Goal: Task Accomplishment & Management: Use online tool/utility

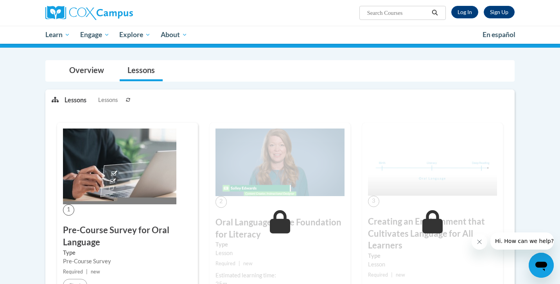
scroll to position [56, 0]
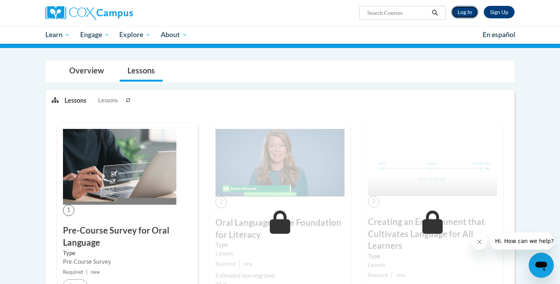
click at [463, 12] on link "Log In" at bounding box center [465, 12] width 27 height 13
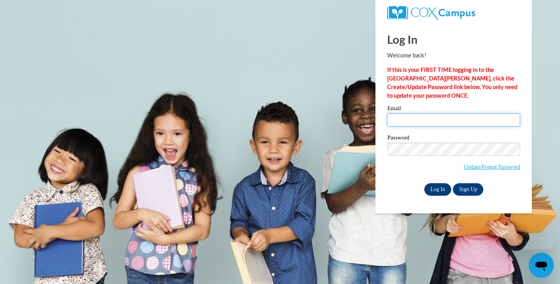
type input "mercedes.spencermoreno@freedomprep.org"
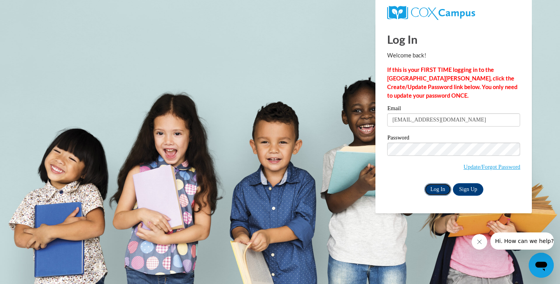
click at [436, 188] on input "Log In" at bounding box center [438, 190] width 27 height 13
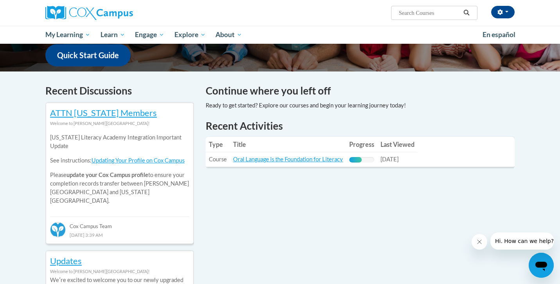
scroll to position [202, 0]
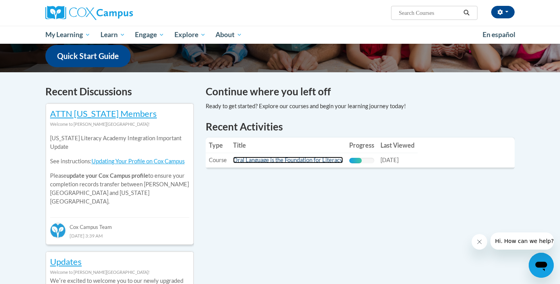
click at [285, 158] on link "Oral Language is the Foundation for Literacy" at bounding box center [288, 160] width 110 height 7
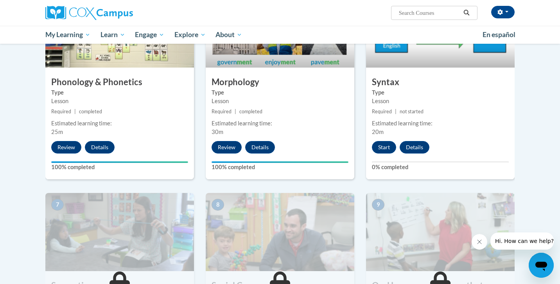
scroll to position [433, 0]
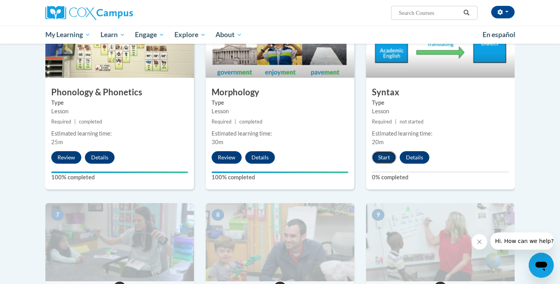
click at [387, 155] on button "Start" at bounding box center [384, 157] width 24 height 13
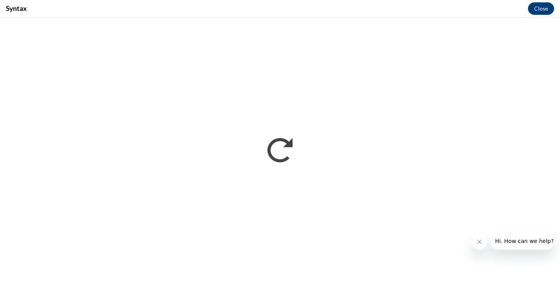
scroll to position [0, 0]
